Goal: Task Accomplishment & Management: Use online tool/utility

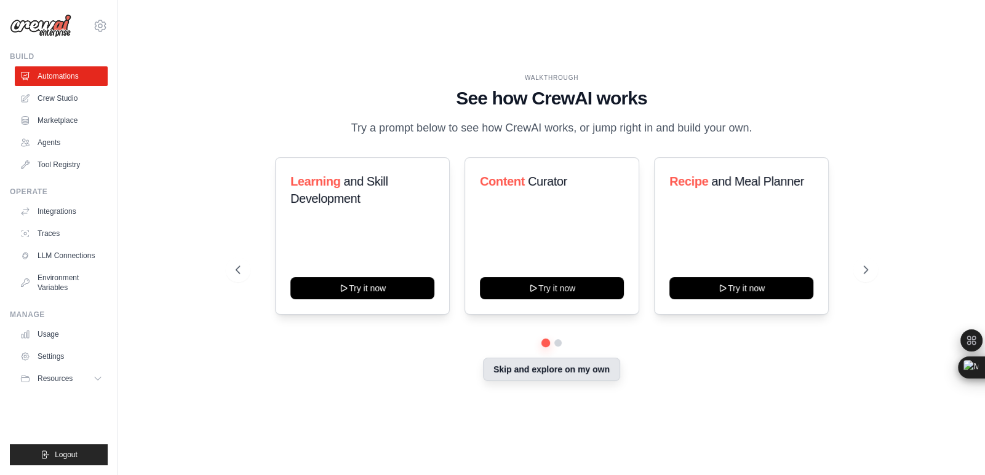
click at [581, 371] on button "Skip and explore on my own" at bounding box center [551, 369] width 137 height 23
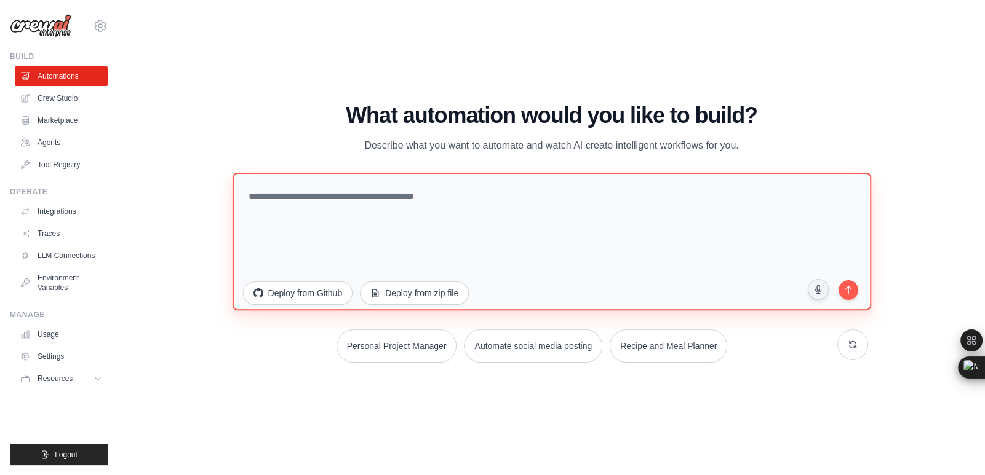
click at [335, 204] on textarea at bounding box center [551, 241] width 638 height 138
paste textarea "**********"
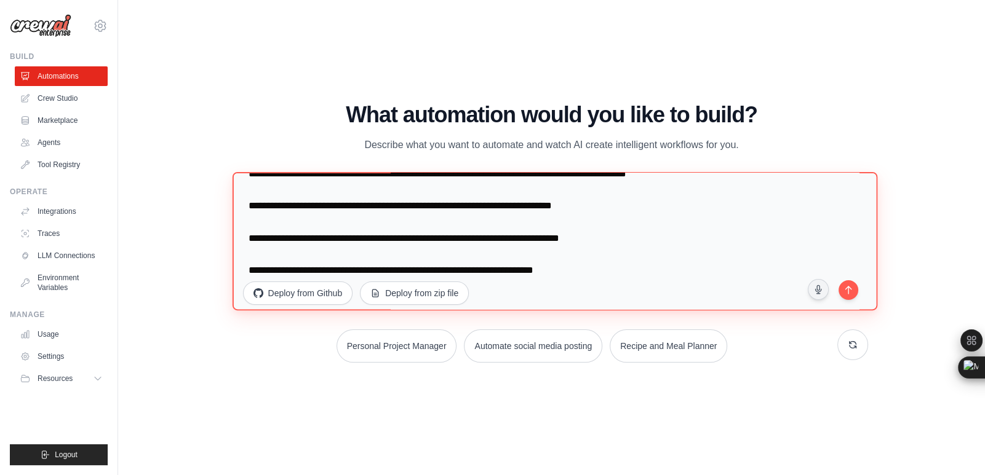
scroll to position [54, 0]
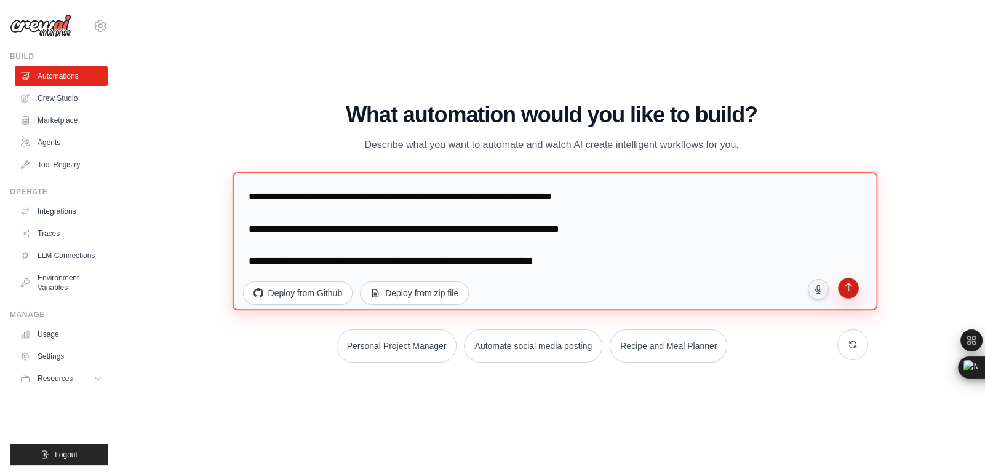
type textarea "**********"
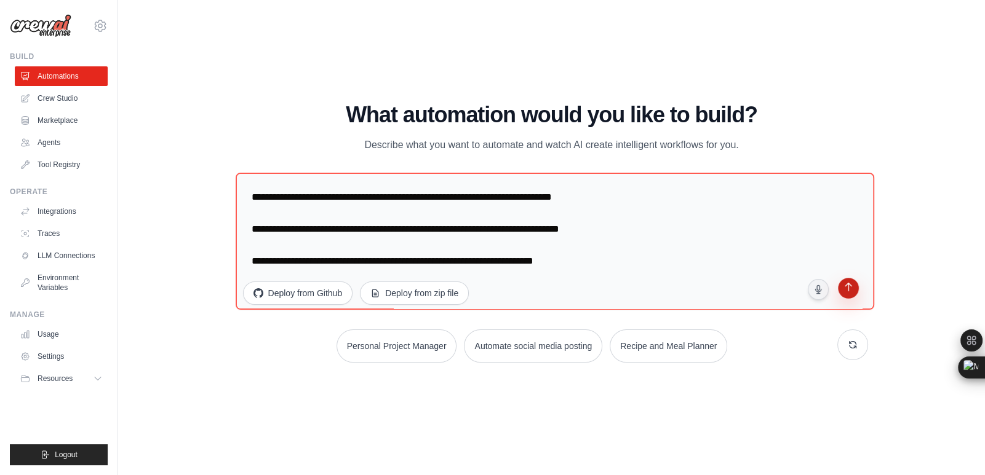
click at [849, 291] on icon "submit" at bounding box center [848, 289] width 12 height 12
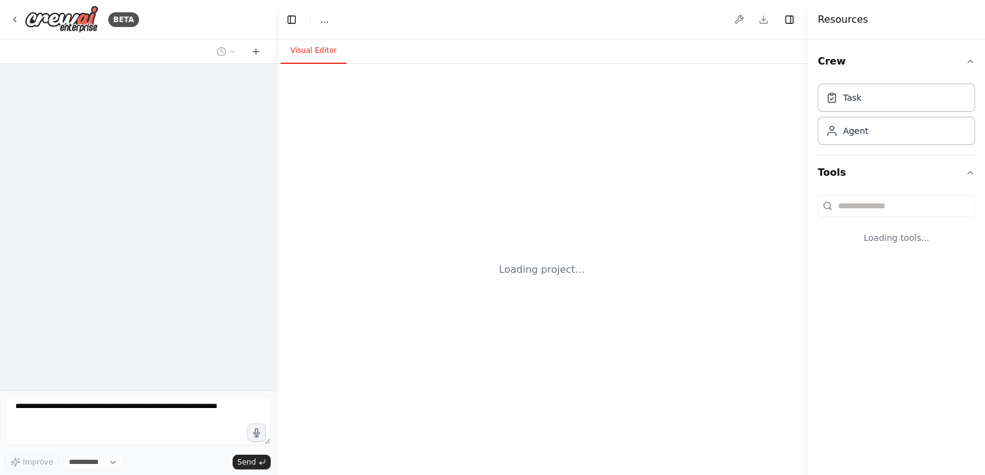
select select "****"
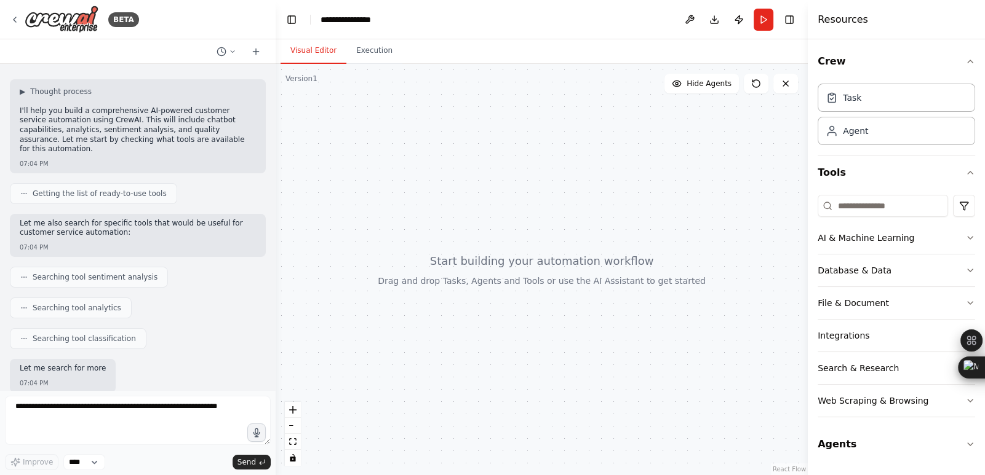
scroll to position [175, 0]
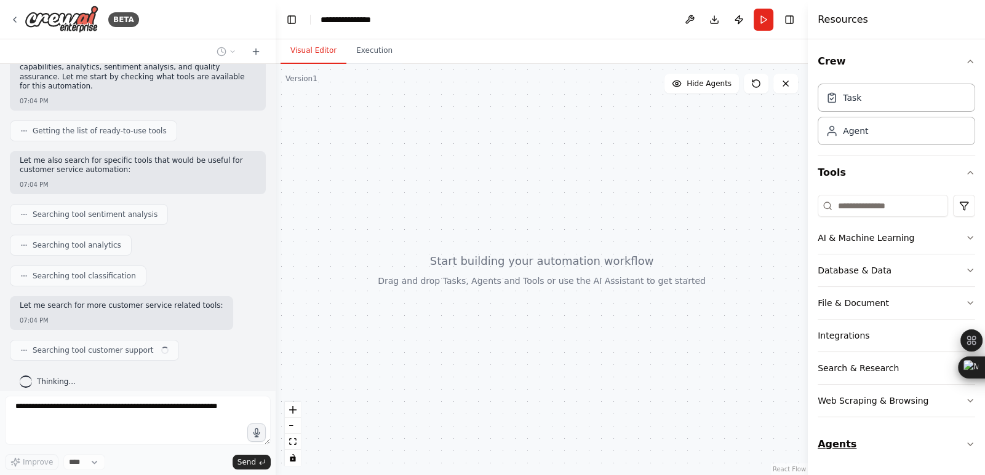
click at [970, 442] on icon "button" at bounding box center [970, 445] width 10 height 10
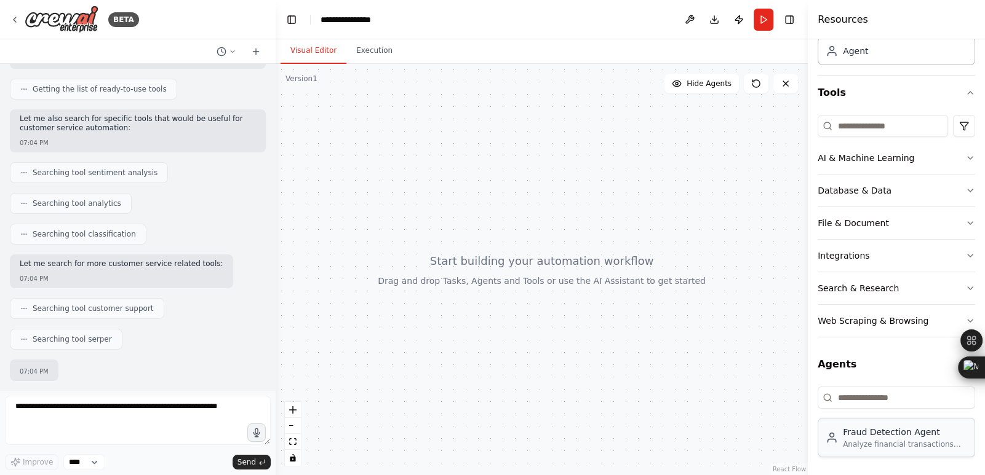
scroll to position [279, 0]
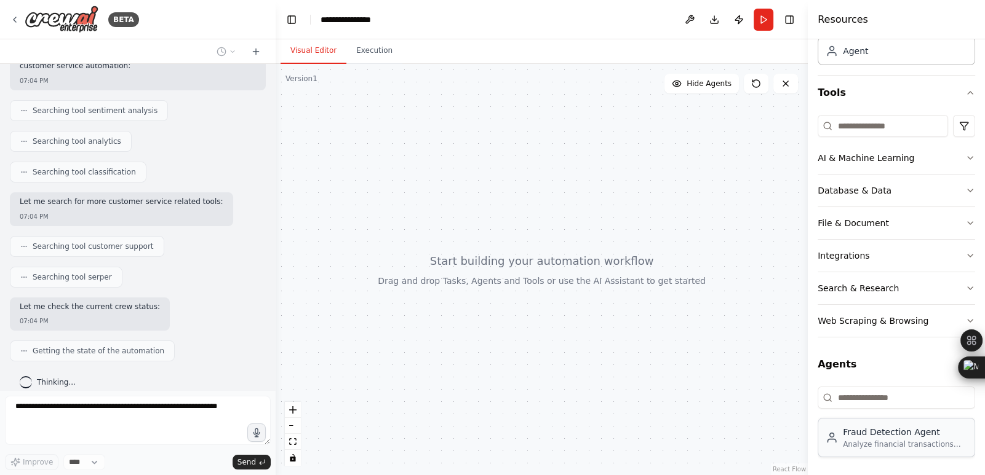
click at [904, 453] on div "Fraud Detection Agent Analyze financial transactions and customer data to ident…" at bounding box center [895, 437] width 157 height 39
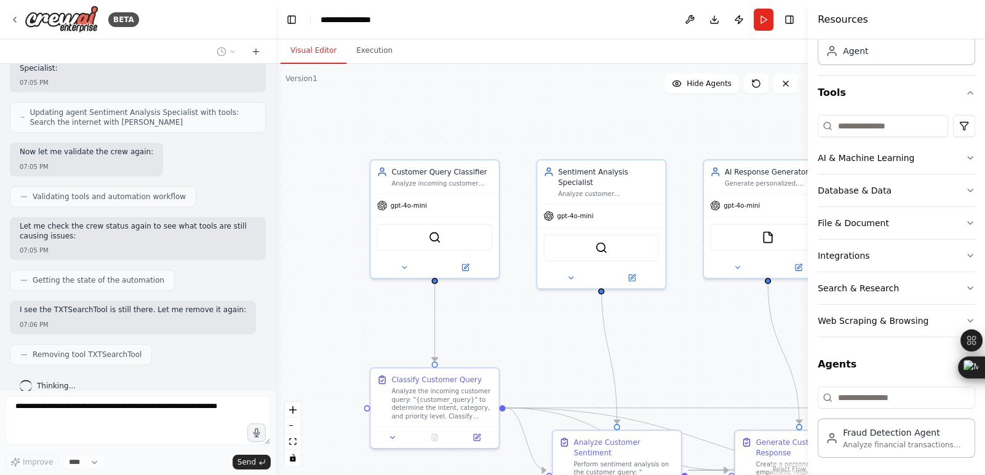
scroll to position [1645, 0]
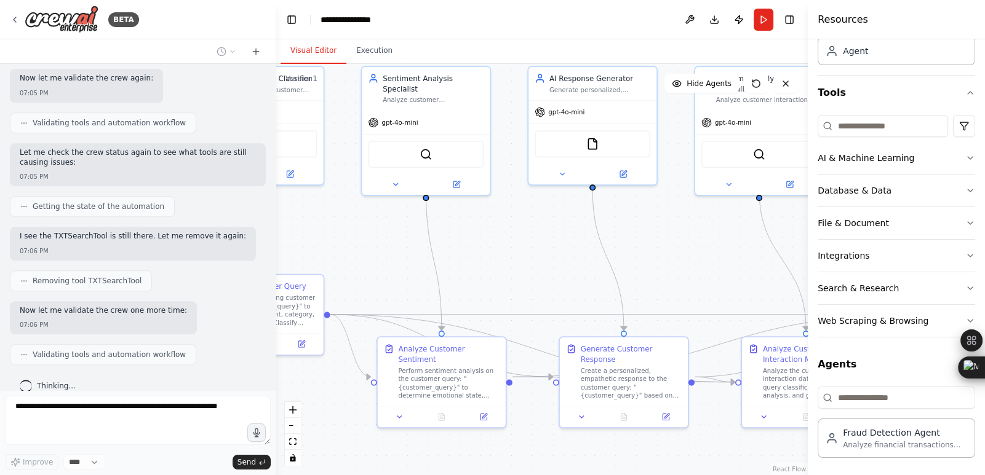
drag, startPoint x: 548, startPoint y: 346, endPoint x: 368, endPoint y: 253, distance: 202.2
click at [368, 253] on div ".deletable-edge-delete-btn { width: 20px; height: 20px; border: 0px solid #ffff…" at bounding box center [542, 269] width 532 height 411
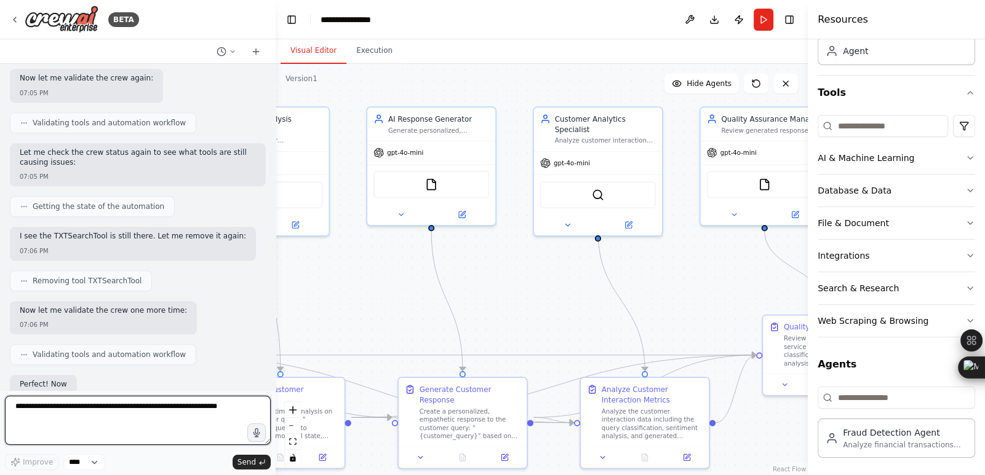
drag, startPoint x: 507, startPoint y: 242, endPoint x: 351, endPoint y: 282, distance: 161.9
click at [351, 282] on div ".deletable-edge-delete-btn { width: 20px; height: 20px; border: 0px solid #ffff…" at bounding box center [542, 269] width 532 height 411
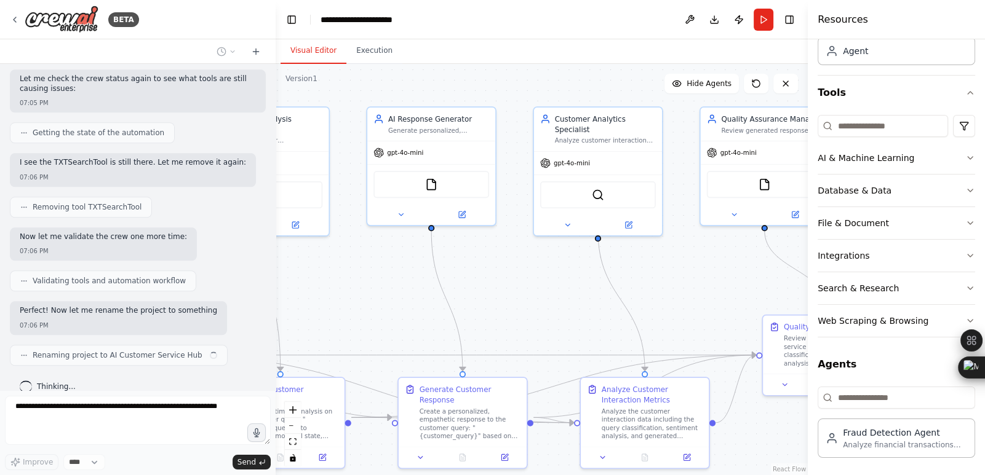
scroll to position [1729, 0]
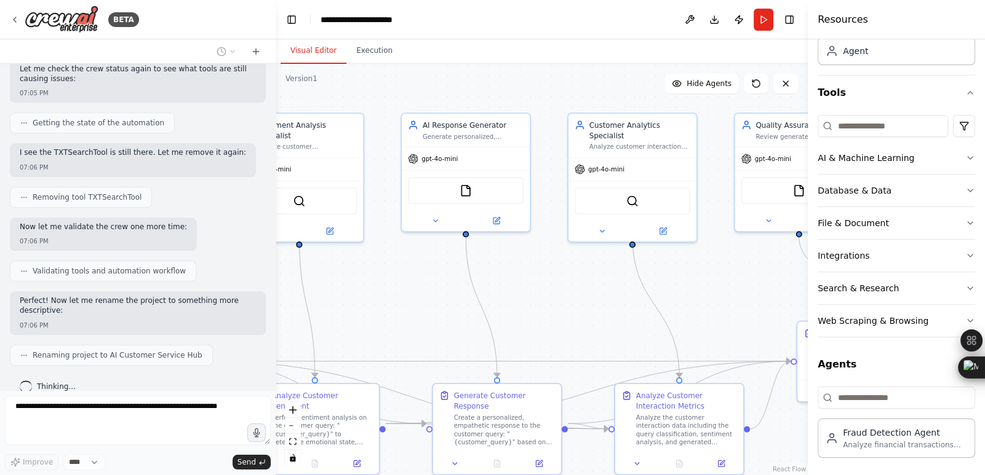
drag, startPoint x: 520, startPoint y: 298, endPoint x: 560, endPoint y: 306, distance: 40.0
click at [560, 306] on div ".deletable-edge-delete-btn { width: 20px; height: 20px; border: 0px solid #ffff…" at bounding box center [542, 269] width 532 height 411
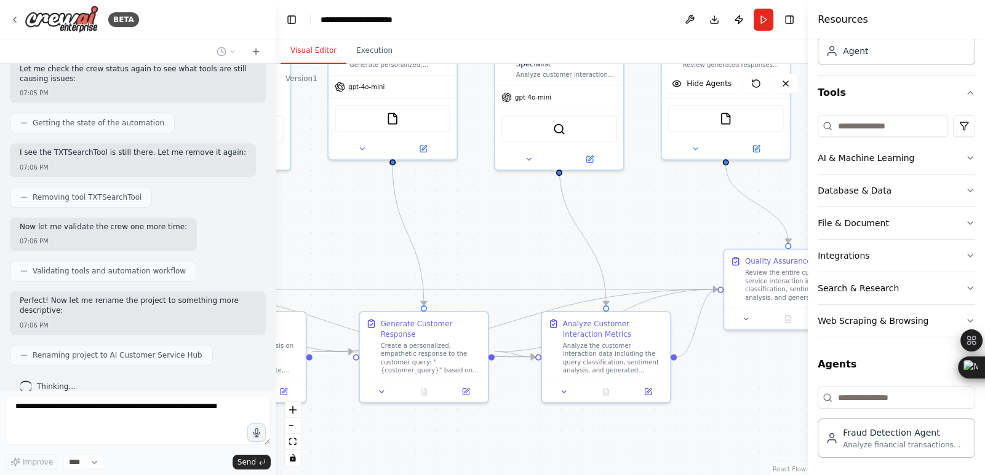
drag, startPoint x: 386, startPoint y: 312, endPoint x: 306, endPoint y: 239, distance: 107.5
click at [306, 239] on div ".deletable-edge-delete-btn { width: 20px; height: 20px; border: 0px solid #ffff…" at bounding box center [542, 269] width 532 height 411
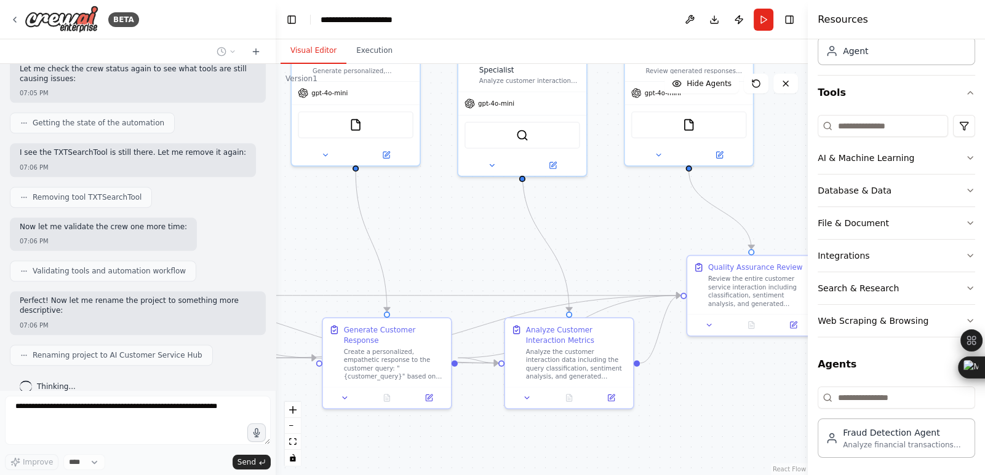
drag, startPoint x: 517, startPoint y: 248, endPoint x: 523, endPoint y: 263, distance: 15.8
click at [523, 263] on div ".deletable-edge-delete-btn { width: 20px; height: 20px; border: 0px solid #ffff…" at bounding box center [542, 269] width 532 height 411
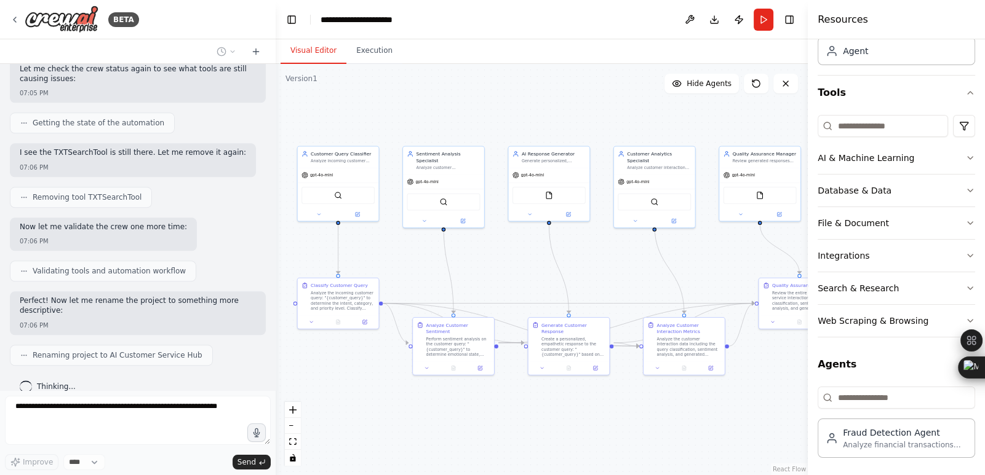
drag, startPoint x: 391, startPoint y: 269, endPoint x: 495, endPoint y: 279, distance: 105.1
click at [495, 279] on div ".deletable-edge-delete-btn { width: 20px; height: 20px; border: 0px solid #ffff…" at bounding box center [542, 269] width 532 height 411
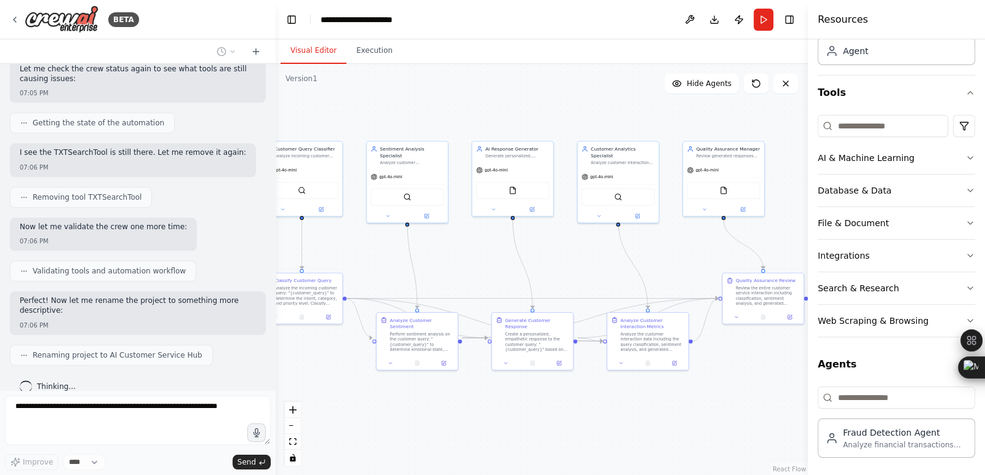
drag, startPoint x: 719, startPoint y: 273, endPoint x: 684, endPoint y: 272, distance: 35.1
click at [684, 272] on div ".deletable-edge-delete-btn { width: 20px; height: 20px; border: 0px solid #ffff…" at bounding box center [542, 269] width 532 height 411
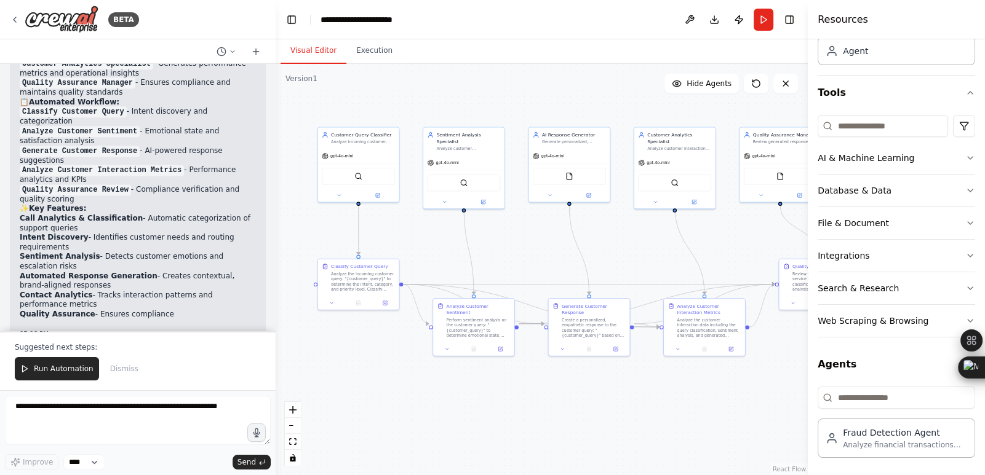
drag, startPoint x: 472, startPoint y: 277, endPoint x: 529, endPoint y: 263, distance: 58.3
click at [529, 263] on div ".deletable-edge-delete-btn { width: 20px; height: 20px; border: 0px solid #ffff…" at bounding box center [542, 269] width 532 height 411
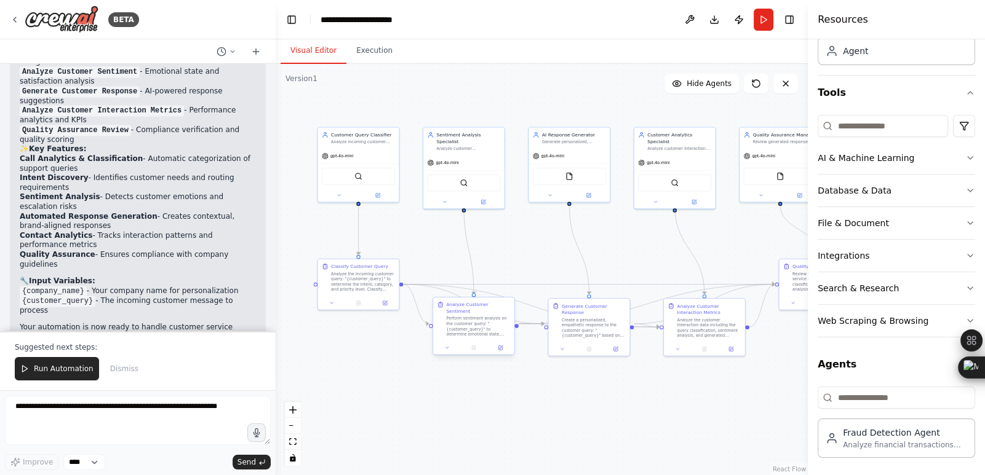
scroll to position [2219, 0]
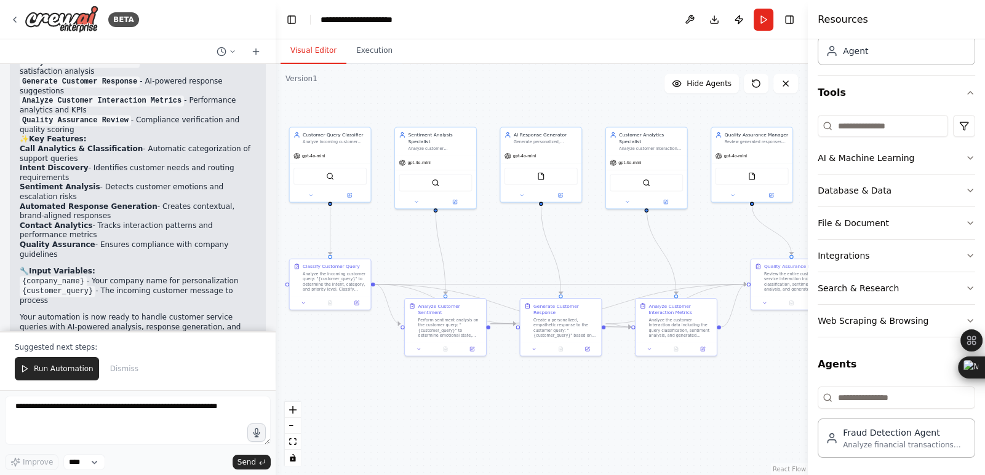
drag, startPoint x: 637, startPoint y: 240, endPoint x: 609, endPoint y: 241, distance: 28.3
click at [609, 241] on div ".deletable-edge-delete-btn { width: 20px; height: 20px; border: 0px solid #ffff…" at bounding box center [542, 269] width 532 height 411
click at [70, 368] on span "Run Automation" at bounding box center [64, 369] width 60 height 10
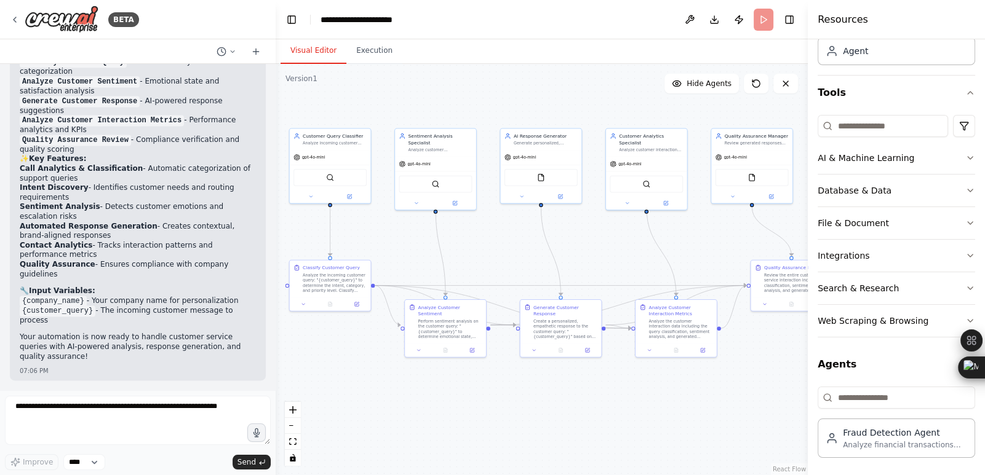
scroll to position [2160, 0]
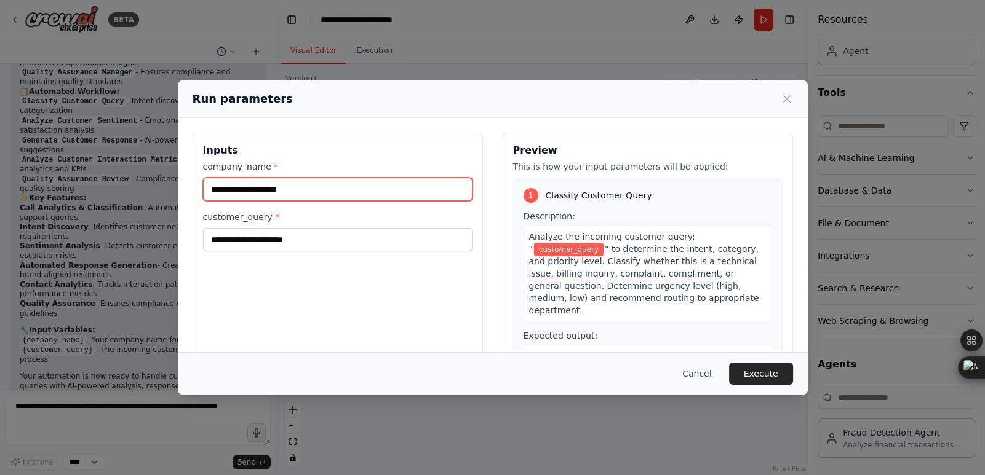
click at [274, 196] on input "company_name *" at bounding box center [337, 189] width 269 height 23
type input "***"
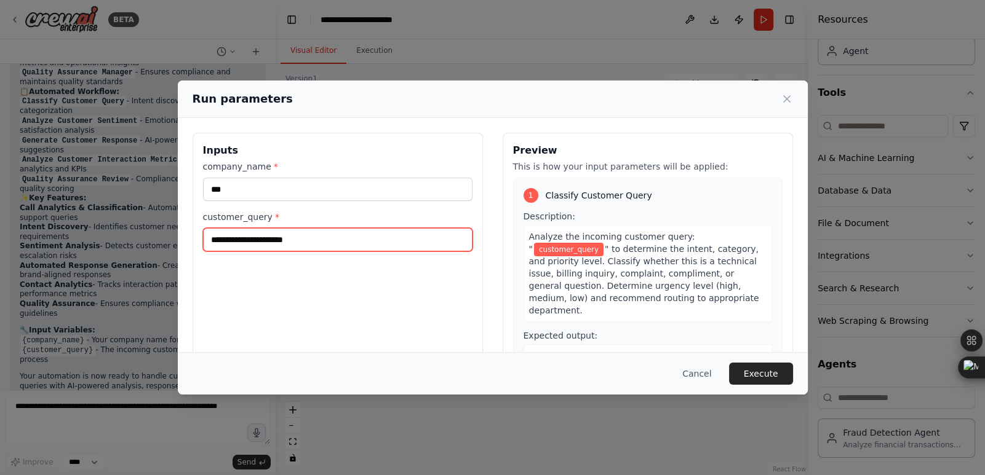
click at [276, 239] on input "customer_query *" at bounding box center [337, 239] width 269 height 23
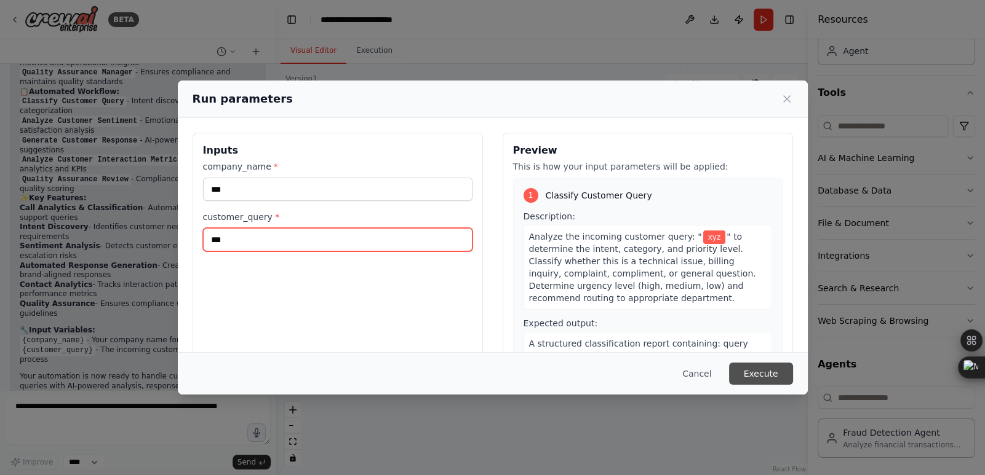
type input "***"
click at [773, 373] on button "Execute" at bounding box center [761, 374] width 64 height 22
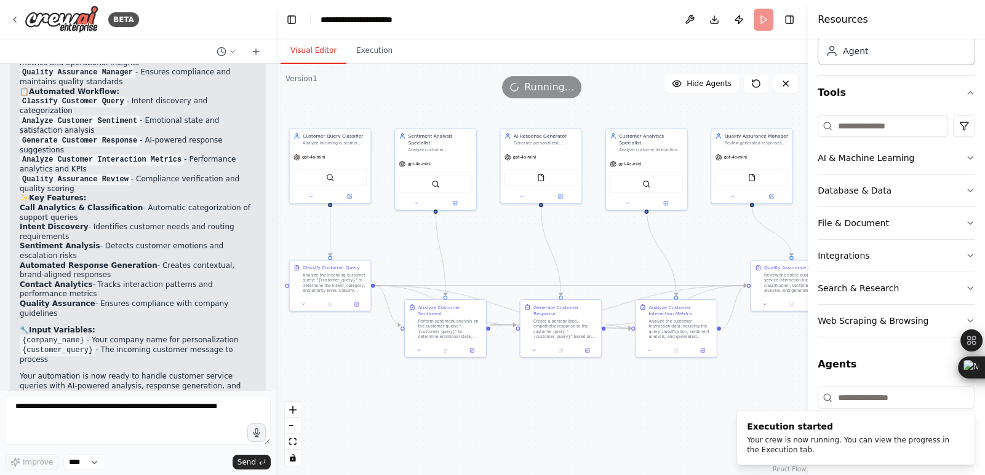
scroll to position [2219, 0]
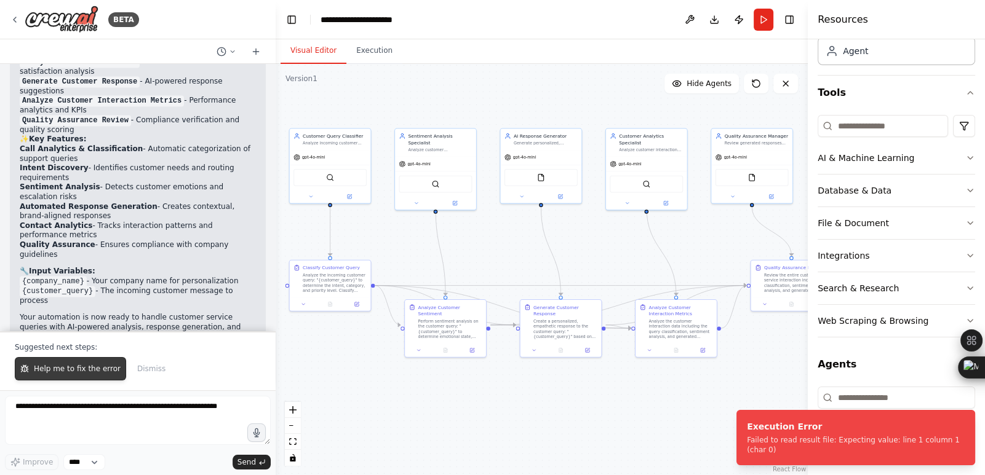
click at [77, 376] on button "Help me to fix the error" at bounding box center [70, 368] width 111 height 23
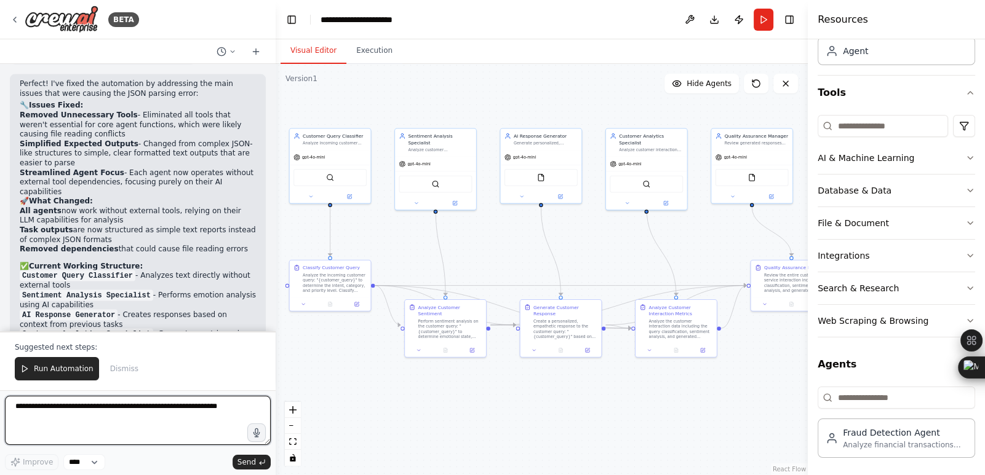
scroll to position [3354, 0]
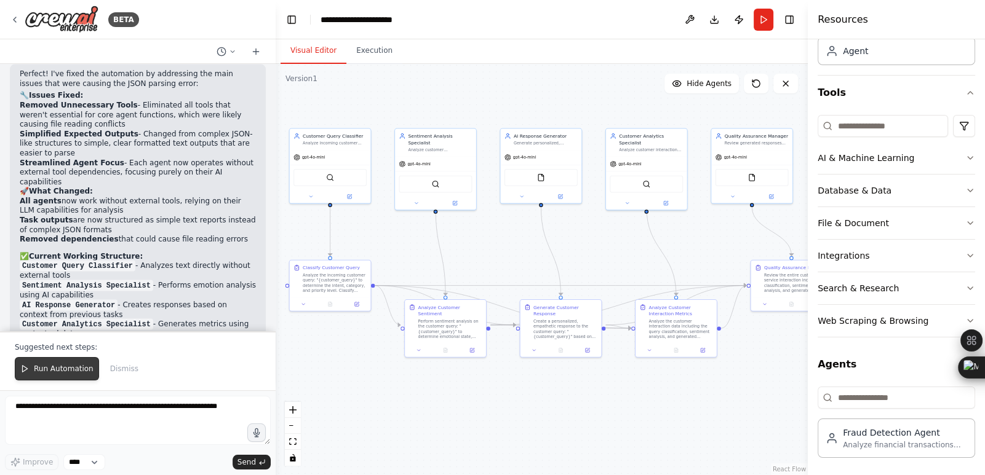
click at [55, 371] on span "Run Automation" at bounding box center [64, 369] width 60 height 10
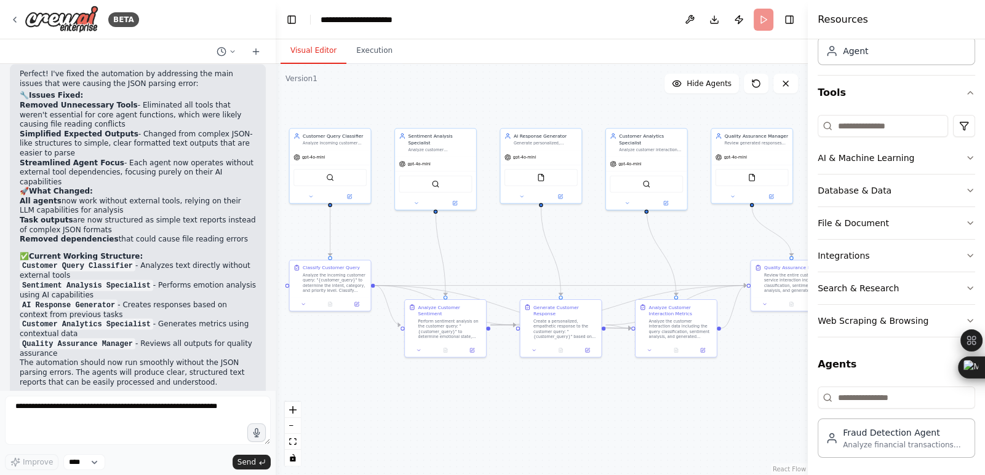
scroll to position [3295, 0]
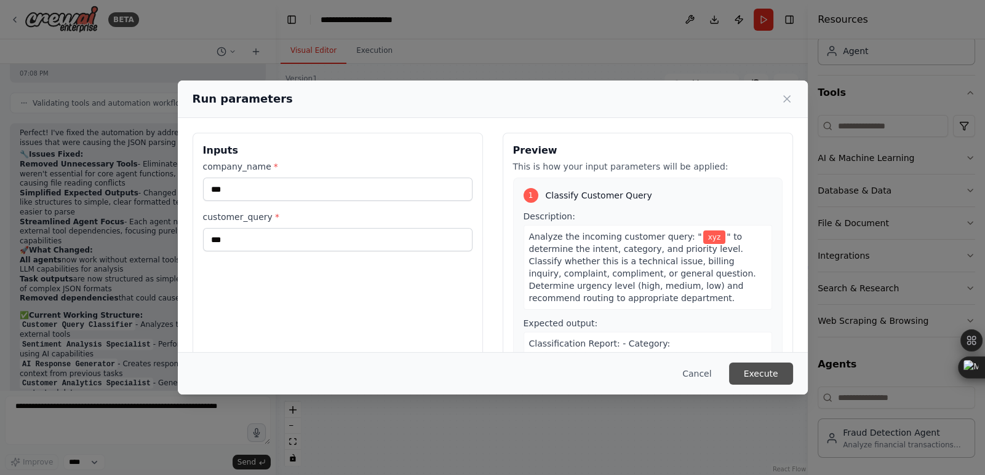
click at [771, 379] on button "Execute" at bounding box center [761, 374] width 64 height 22
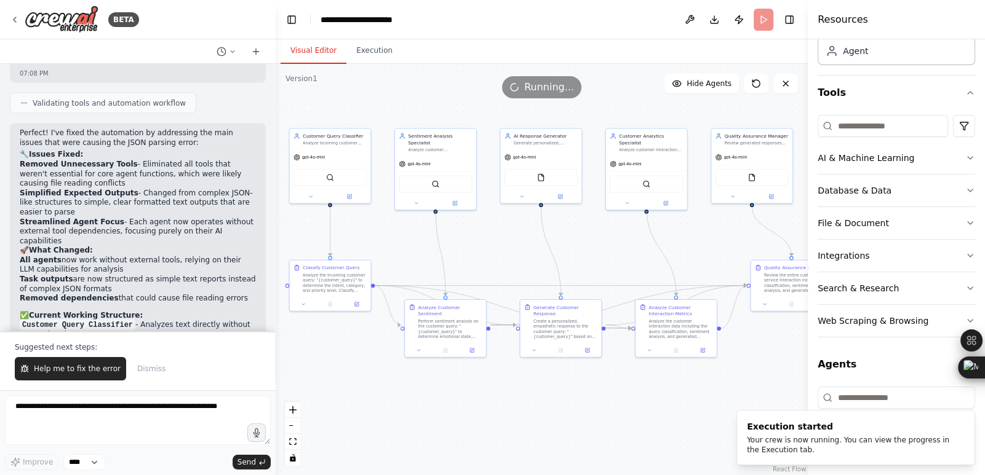
scroll to position [3354, 0]
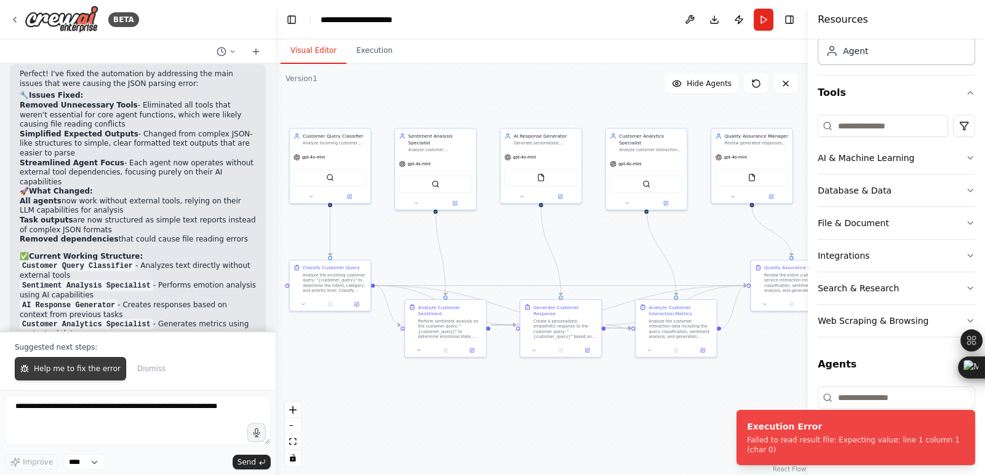
click at [63, 371] on span "Help me to fix the error" at bounding box center [77, 369] width 87 height 10
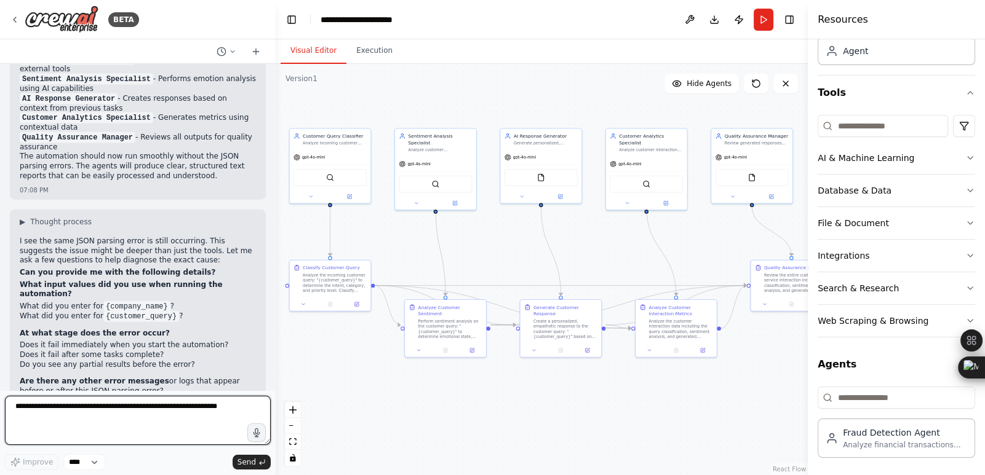
scroll to position [3600, 0]
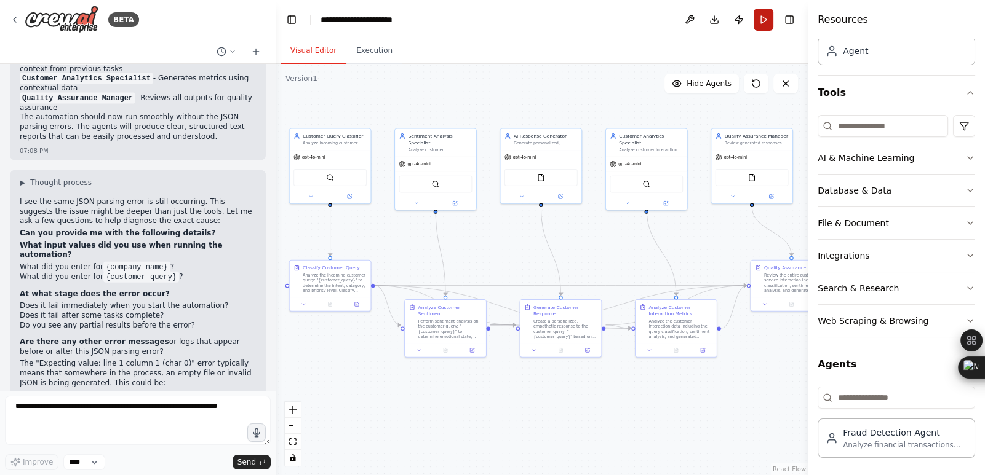
click at [763, 24] on button "Run" at bounding box center [763, 20] width 20 height 22
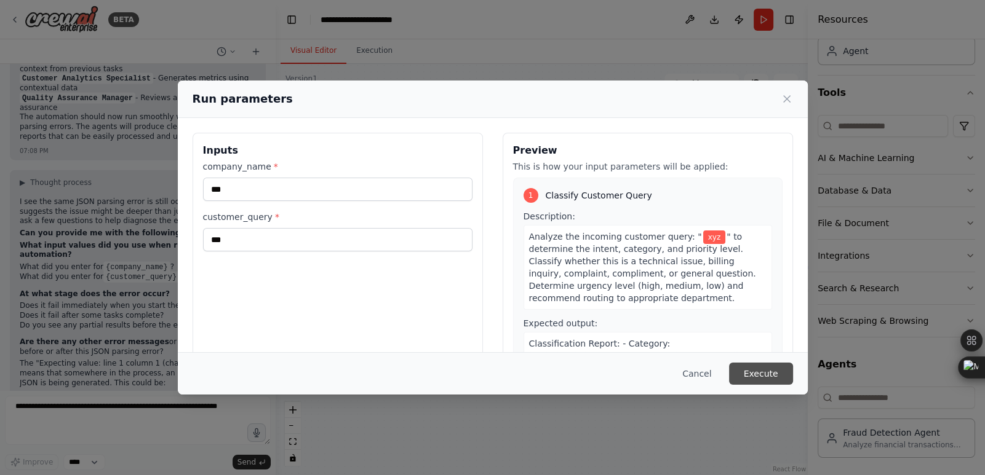
click at [768, 371] on button "Execute" at bounding box center [761, 374] width 64 height 22
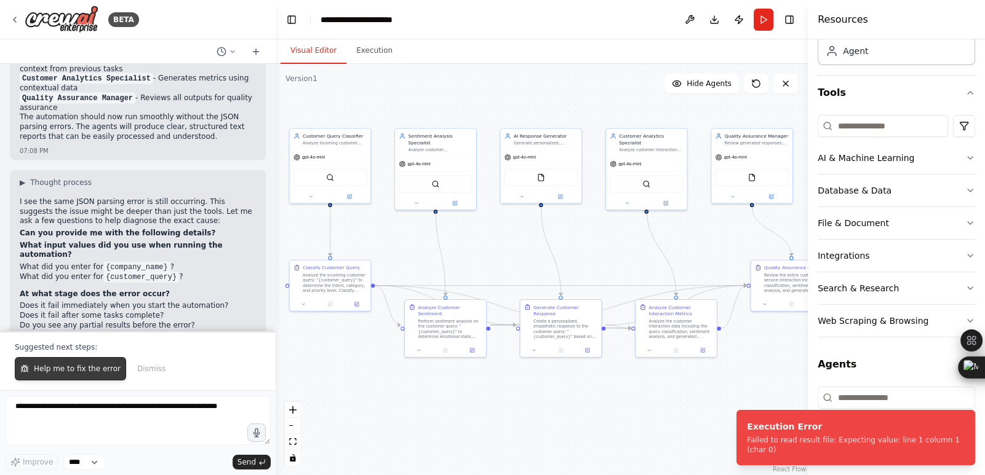
click at [65, 367] on span "Help me to fix the error" at bounding box center [77, 369] width 87 height 10
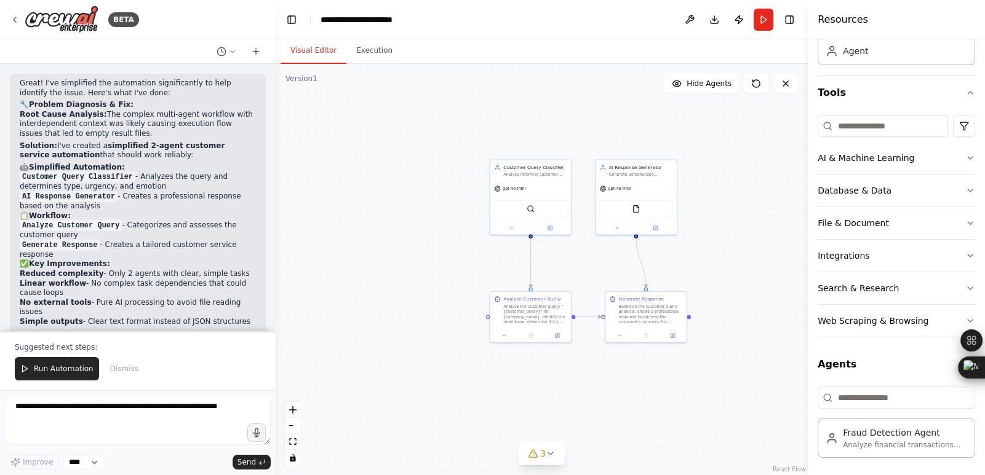
scroll to position [4635, 0]
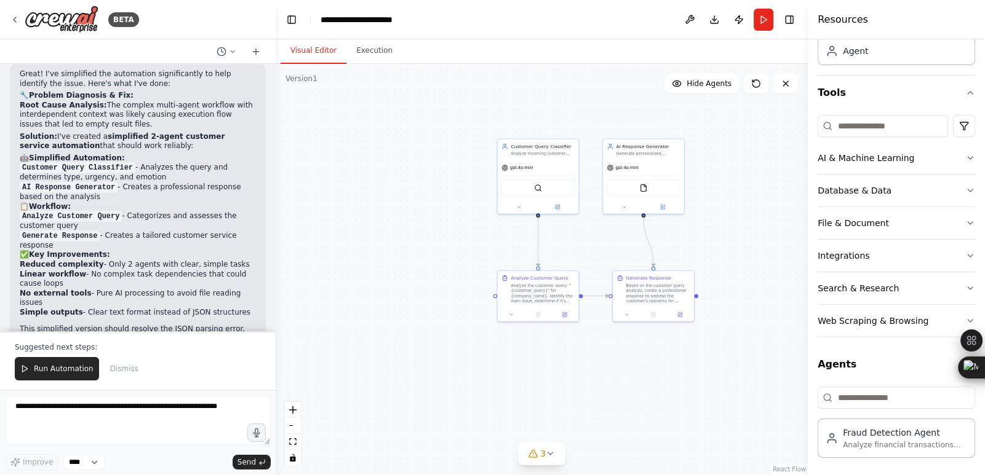
drag, startPoint x: 378, startPoint y: 403, endPoint x: 586, endPoint y: 414, distance: 208.2
click at [586, 414] on div ".deletable-edge-delete-btn { width: 20px; height: 20px; border: 0px solid #ffff…" at bounding box center [542, 269] width 532 height 411
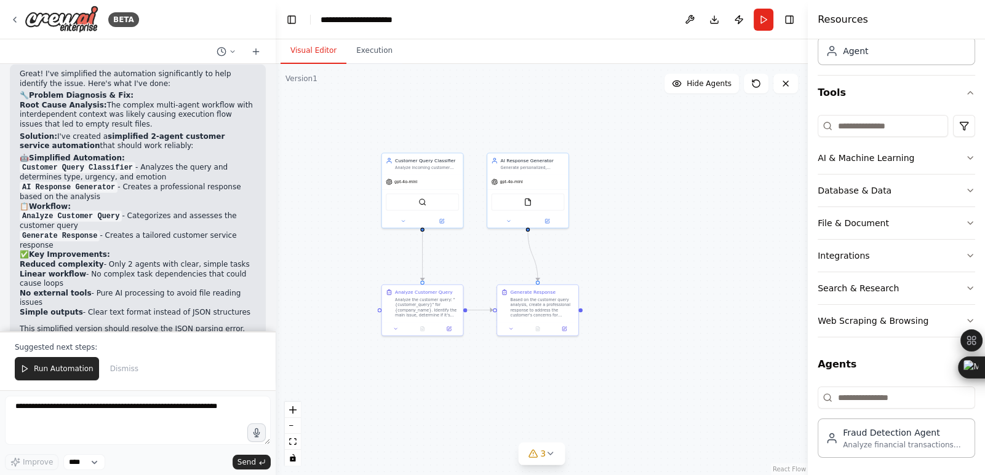
drag, startPoint x: 553, startPoint y: 385, endPoint x: 437, endPoint y: 399, distance: 116.5
click at [437, 399] on div ".deletable-edge-delete-btn { width: 20px; height: 20px; border: 0px solid #ffff…" at bounding box center [542, 269] width 532 height 411
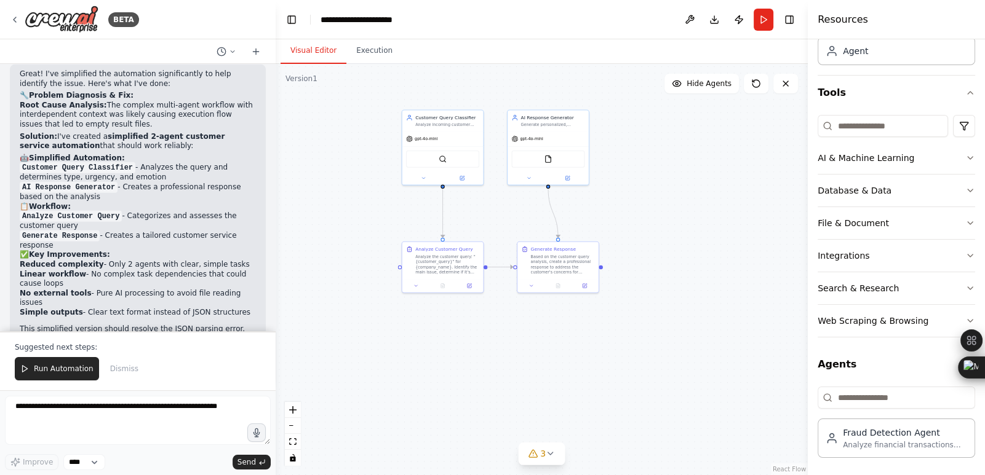
drag, startPoint x: 533, startPoint y: 406, endPoint x: 554, endPoint y: 362, distance: 48.7
click at [554, 362] on div ".deletable-edge-delete-btn { width: 20px; height: 20px; border: 0px solid #ffff…" at bounding box center [542, 269] width 532 height 411
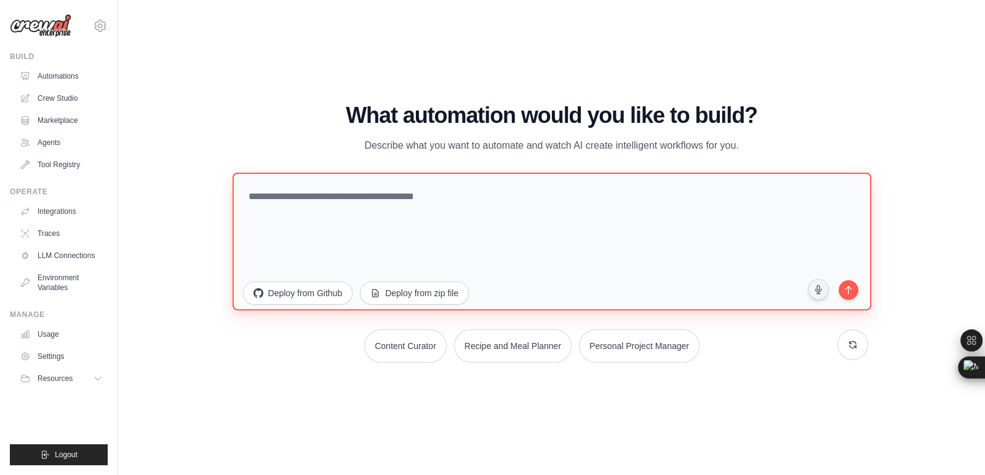
click at [499, 217] on textarea at bounding box center [551, 241] width 638 height 138
paste textarea "**********"
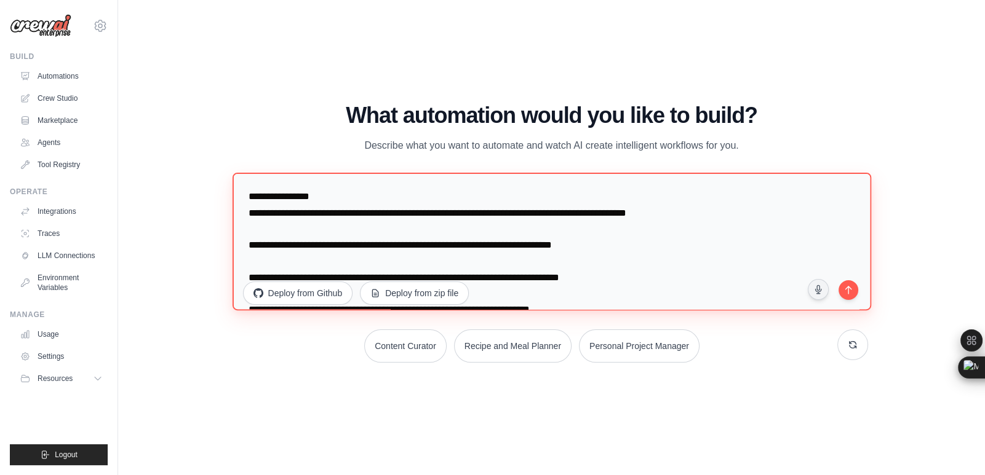
scroll to position [38, 0]
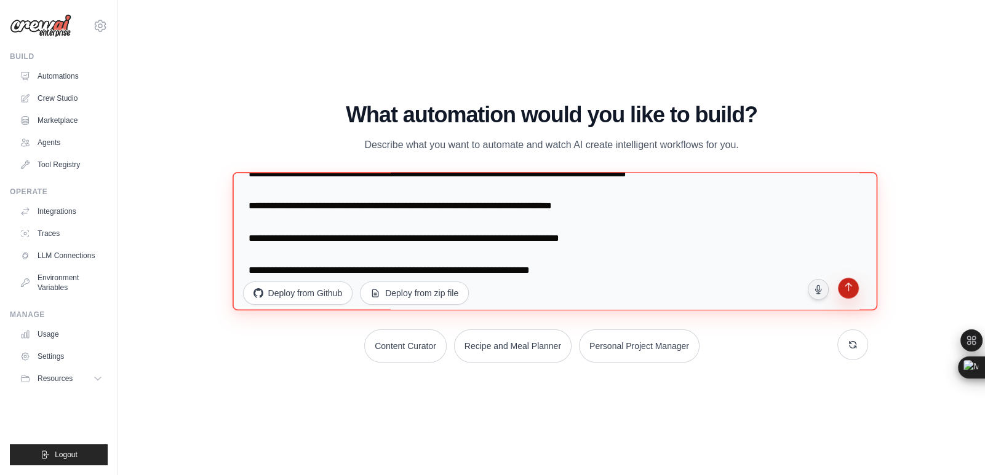
type textarea "**********"
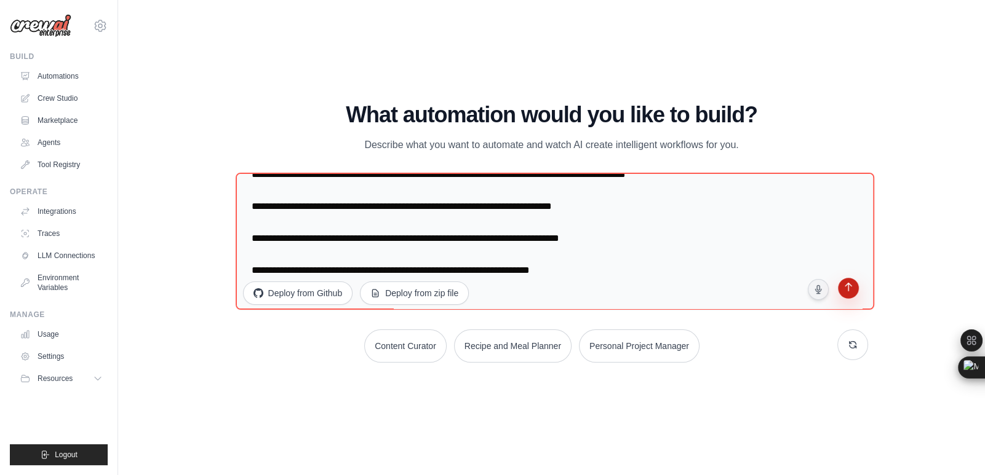
click at [852, 283] on icon "submit" at bounding box center [848, 289] width 12 height 12
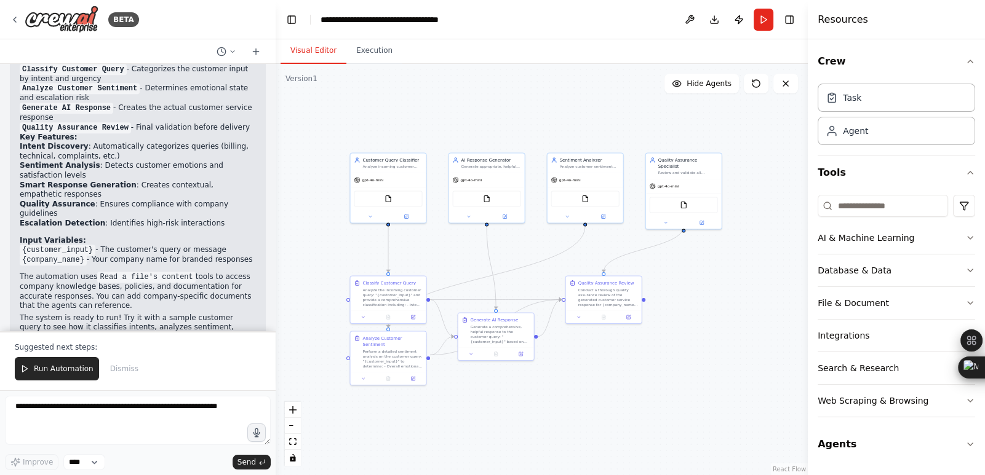
scroll to position [1552, 0]
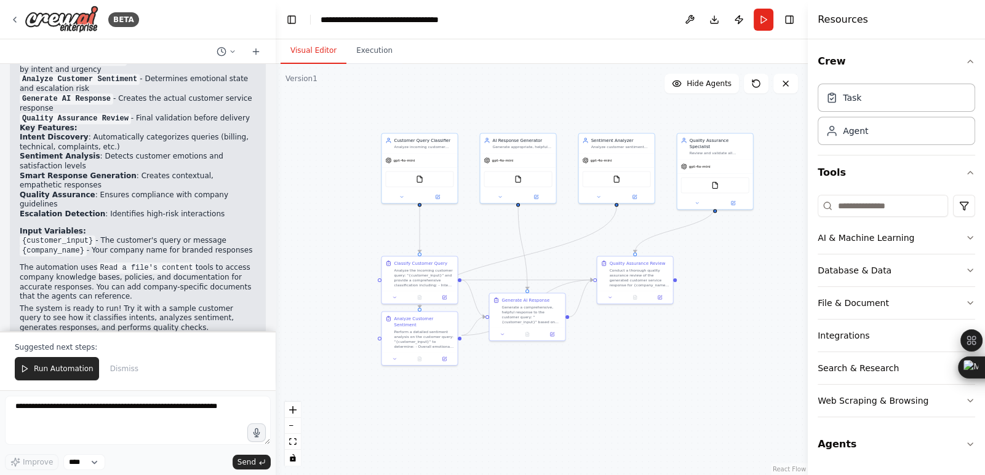
drag, startPoint x: 758, startPoint y: 400, endPoint x: 709, endPoint y: 300, distance: 112.0
click at [709, 300] on div ".deletable-edge-delete-btn { width: 20px; height: 20px; border: 0px solid #ffff…" at bounding box center [542, 269] width 532 height 411
click at [71, 365] on span "Run Automation" at bounding box center [64, 369] width 60 height 10
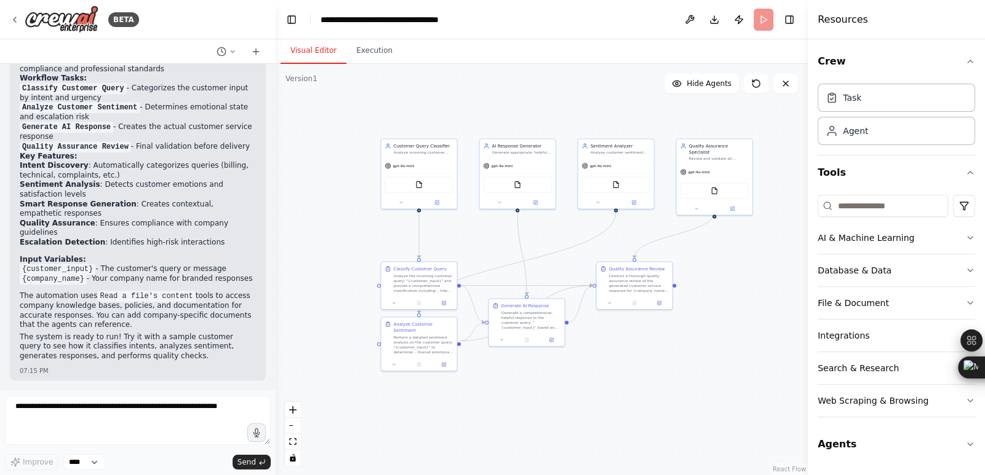
scroll to position [1493, 0]
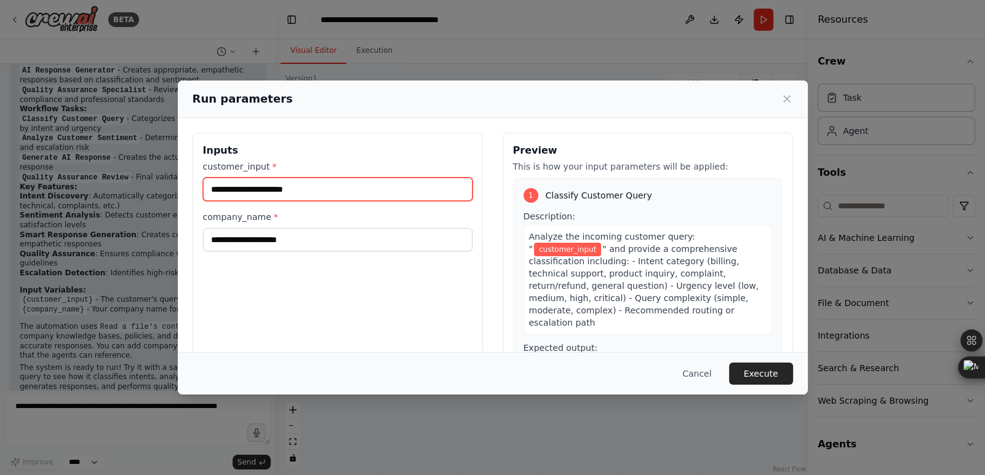
click at [384, 191] on input "customer_input *" at bounding box center [337, 189] width 269 height 23
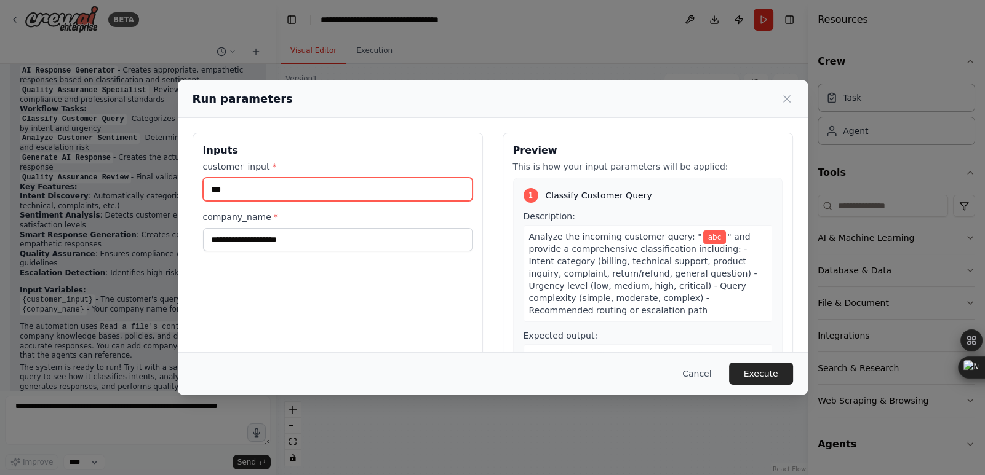
type input "***"
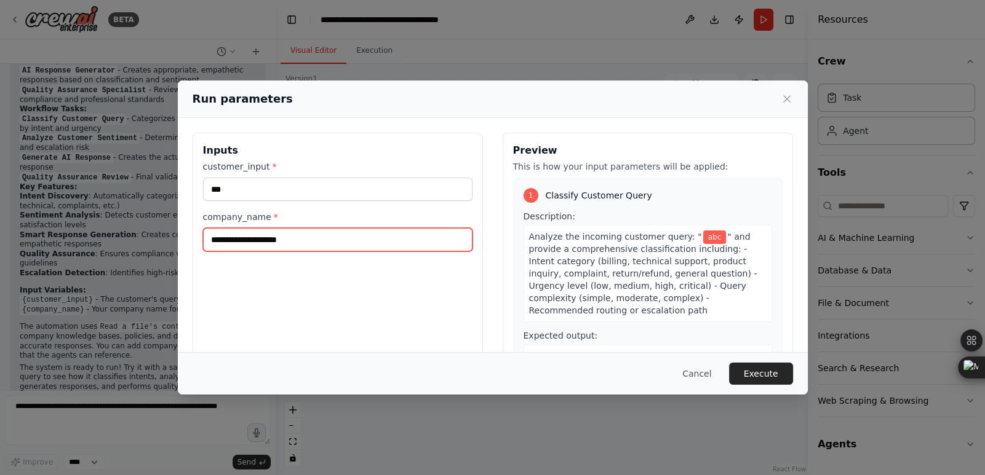
click at [365, 232] on input "company_name *" at bounding box center [337, 239] width 269 height 23
type input "***"
click at [749, 362] on div "Cancel Execute" at bounding box center [493, 373] width 630 height 42
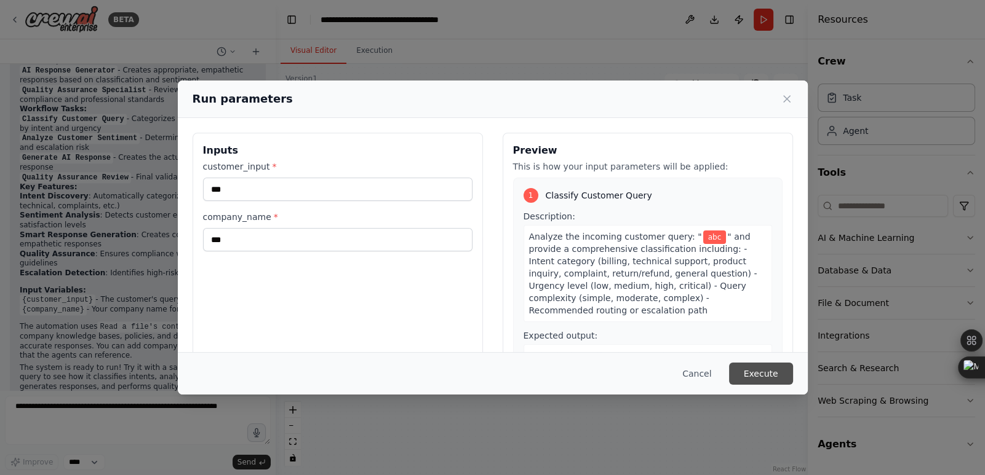
click at [759, 368] on button "Execute" at bounding box center [761, 374] width 64 height 22
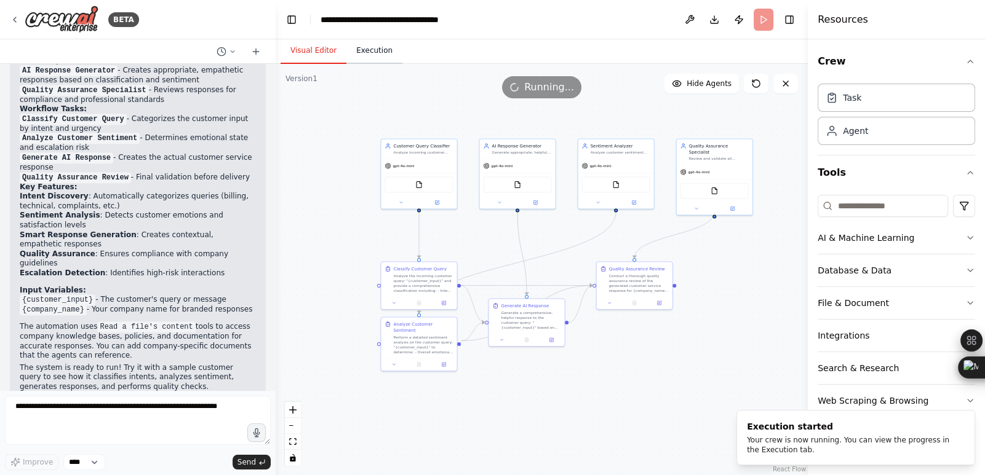
click at [356, 49] on button "Execution" at bounding box center [374, 51] width 56 height 26
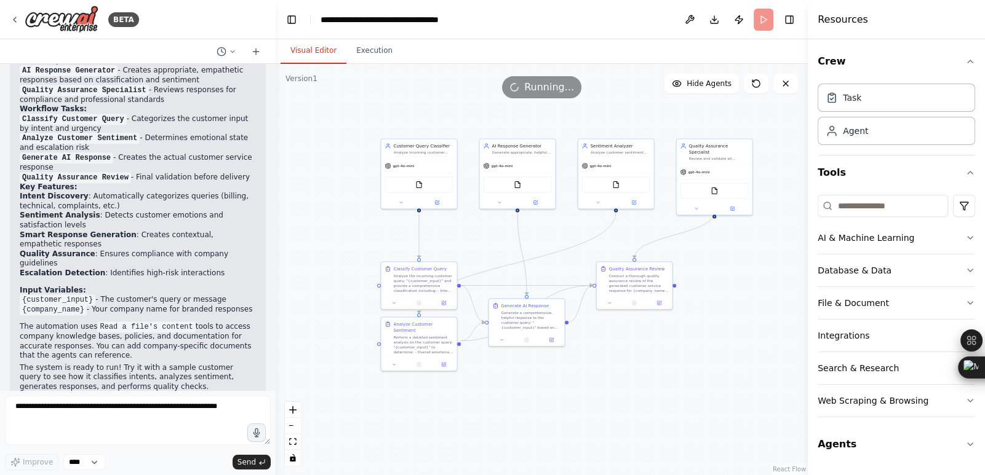
click at [321, 42] on button "Visual Editor" at bounding box center [313, 51] width 66 height 26
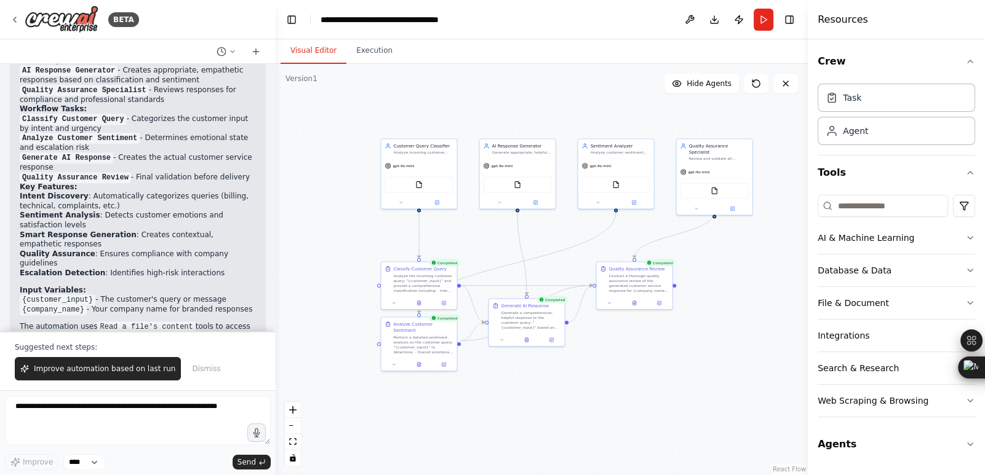
scroll to position [1552, 0]
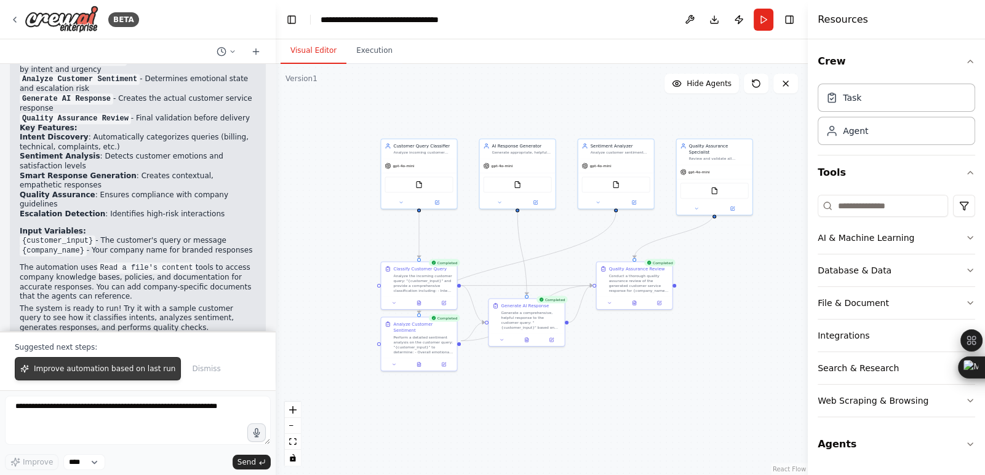
click at [129, 375] on button "Improve automation based on last run" at bounding box center [98, 368] width 166 height 23
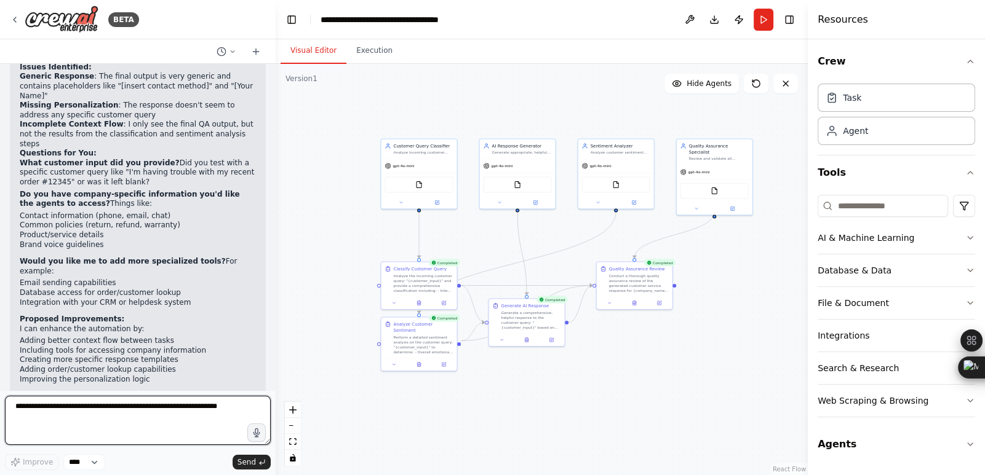
scroll to position [1909, 0]
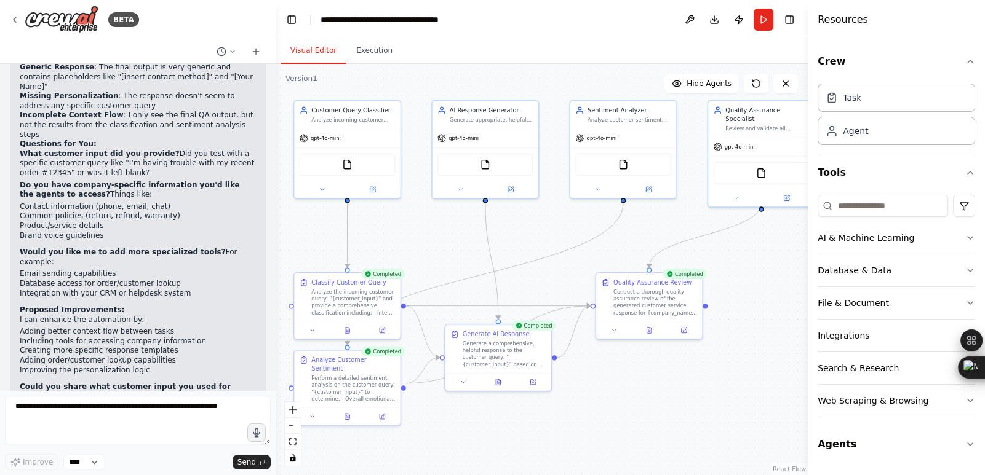
drag, startPoint x: 591, startPoint y: 365, endPoint x: 619, endPoint y: 423, distance: 64.9
click at [619, 423] on div ".deletable-edge-delete-btn { width: 20px; height: 20px; border: 0px solid #ffff…" at bounding box center [542, 269] width 532 height 411
